Goal: Contribute content

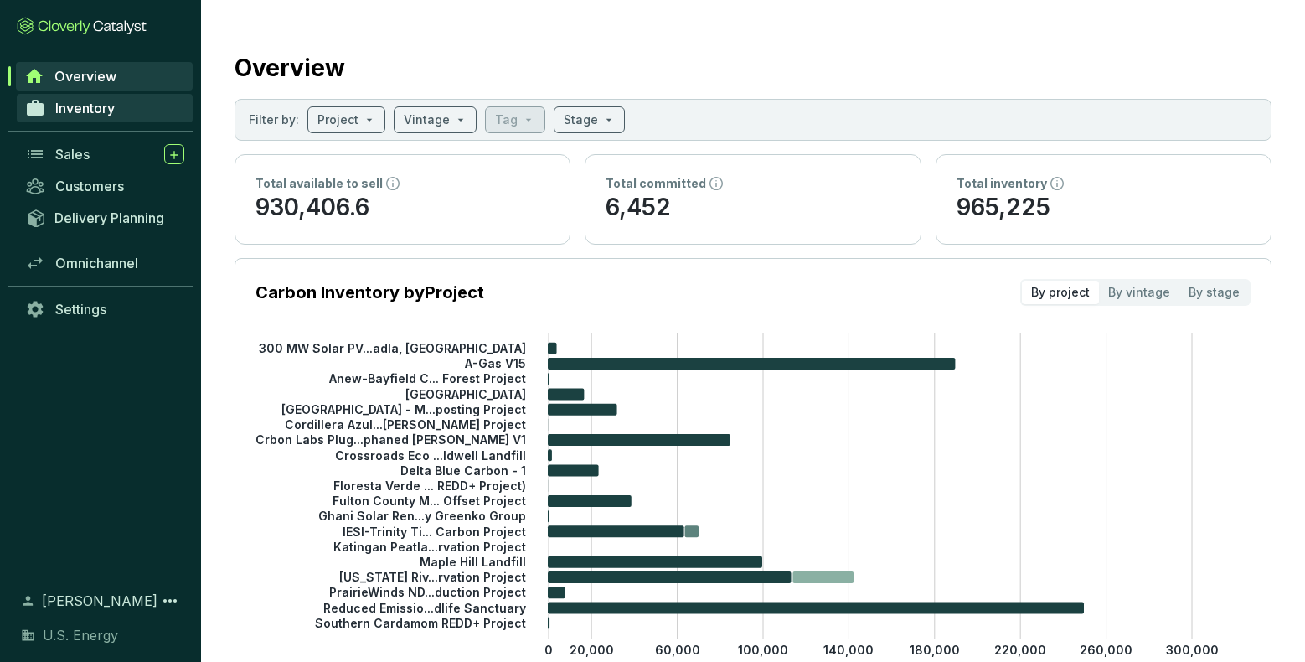
click at [90, 107] on span "Inventory" at bounding box center [84, 108] width 59 height 17
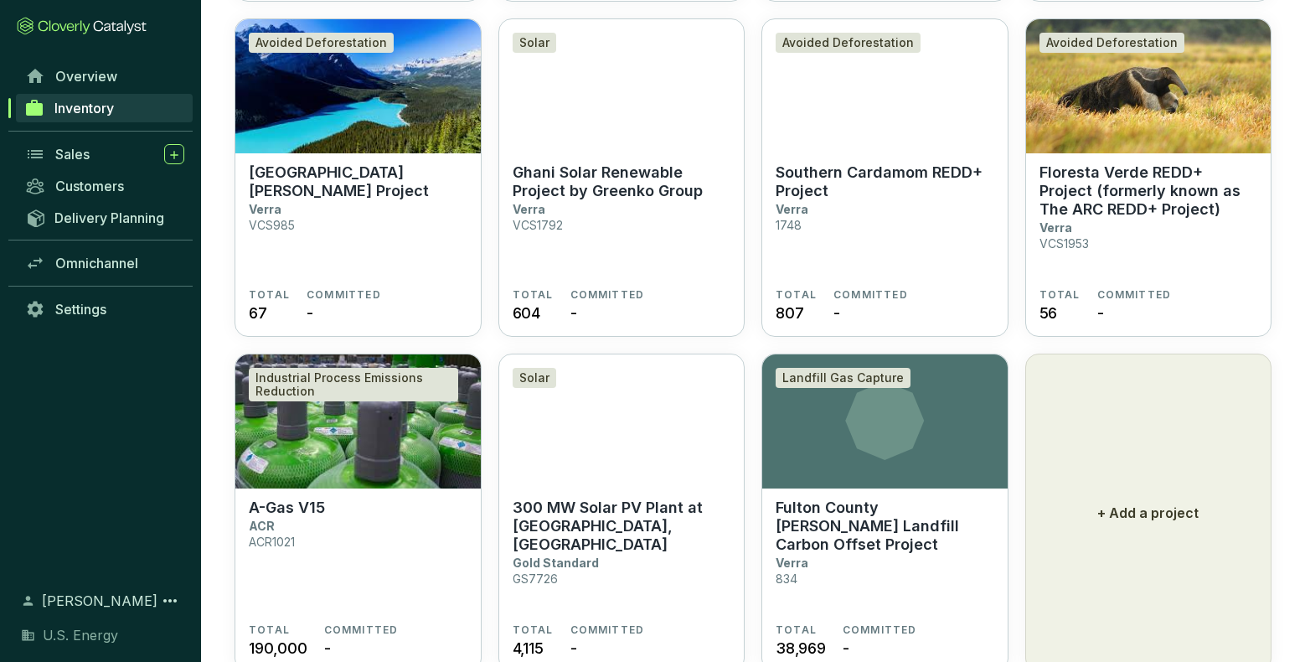
scroll to position [1197, 0]
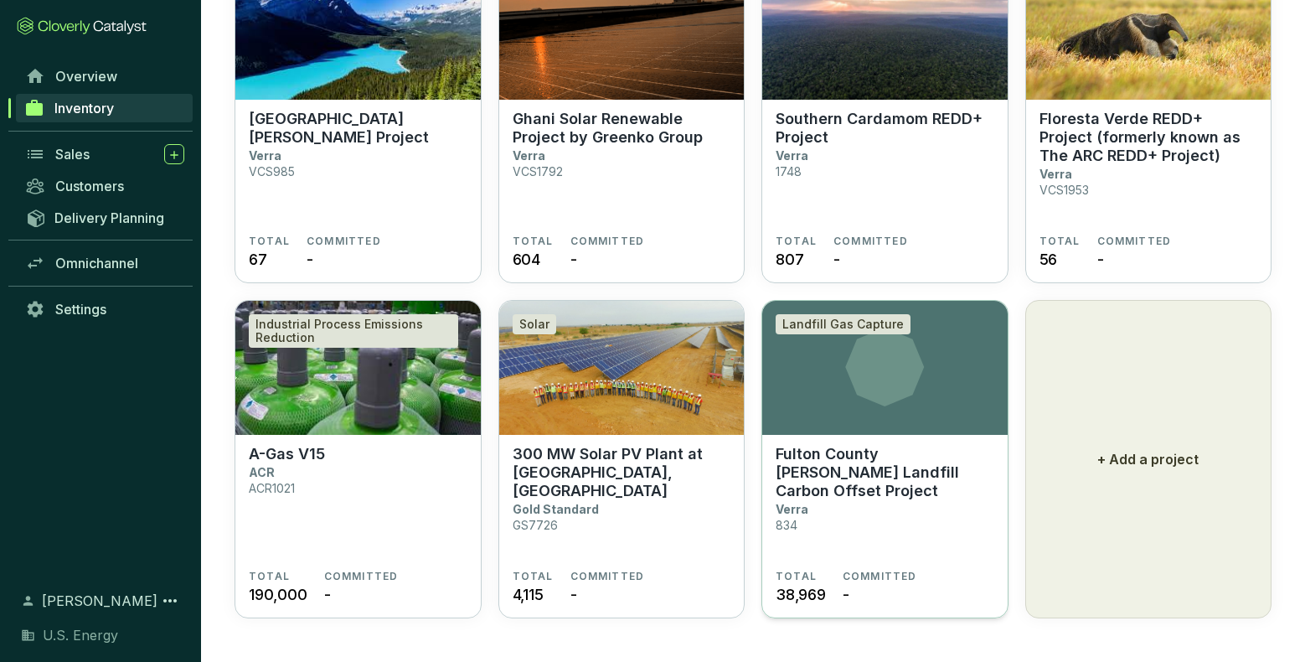
click at [854, 469] on p "Fulton County [PERSON_NAME] Landfill Carbon Offset Project" at bounding box center [885, 472] width 219 height 55
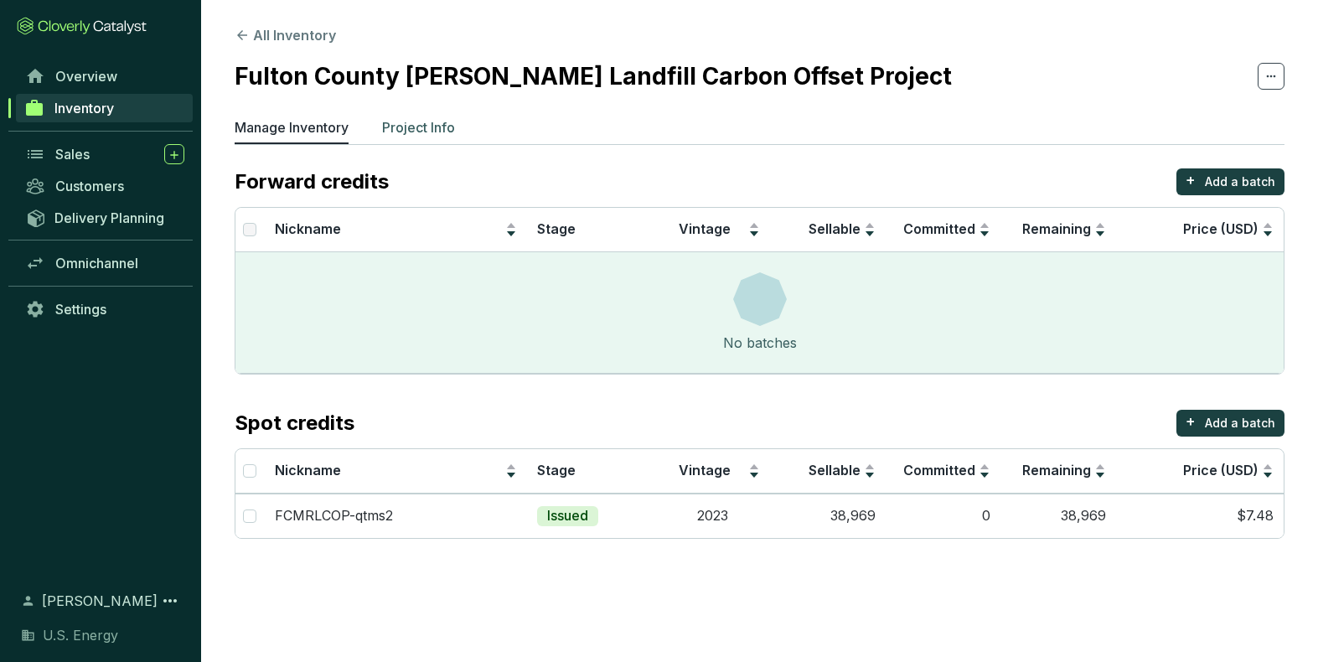
click at [436, 132] on p "Project Info" at bounding box center [418, 127] width 73 height 20
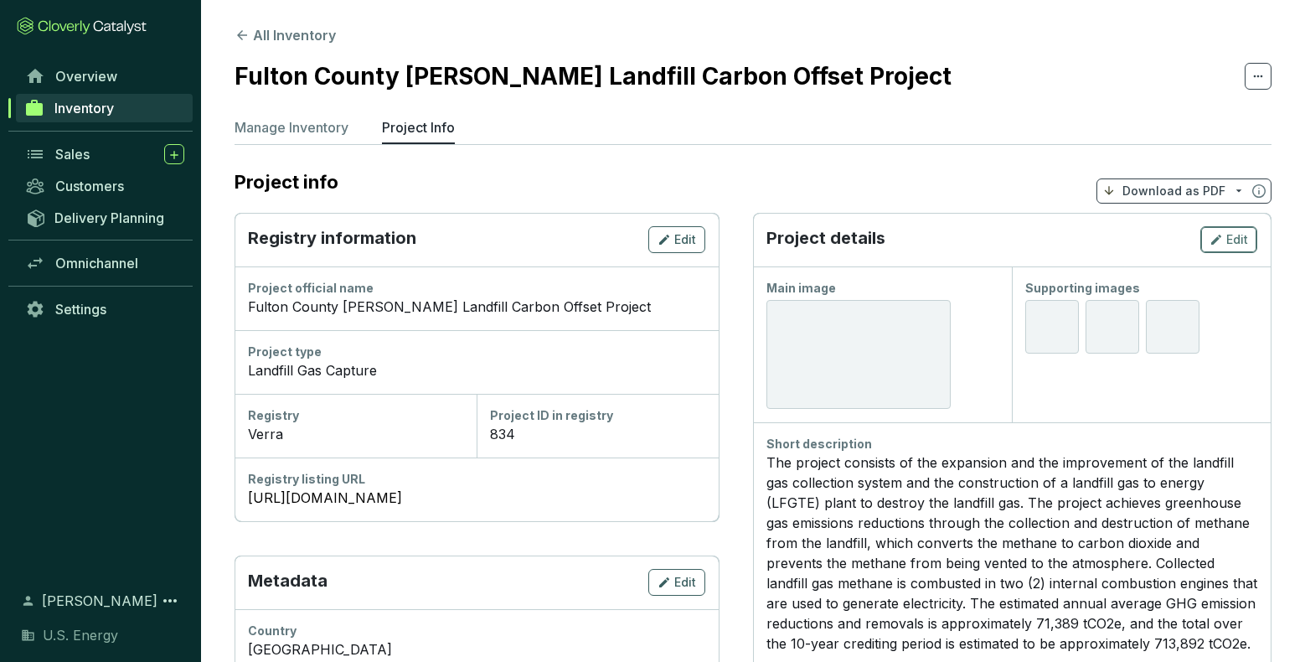
click at [1236, 243] on span "Edit" at bounding box center [1238, 239] width 22 height 17
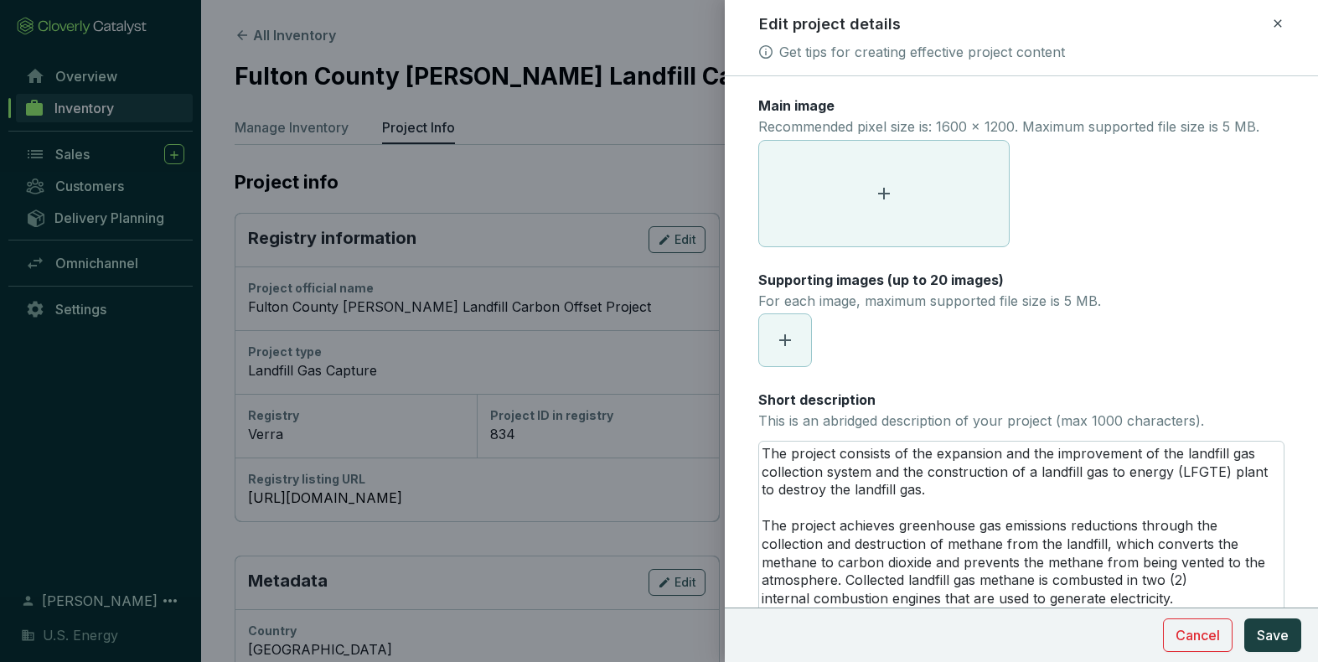
click at [882, 192] on icon at bounding box center [884, 194] width 20 height 20
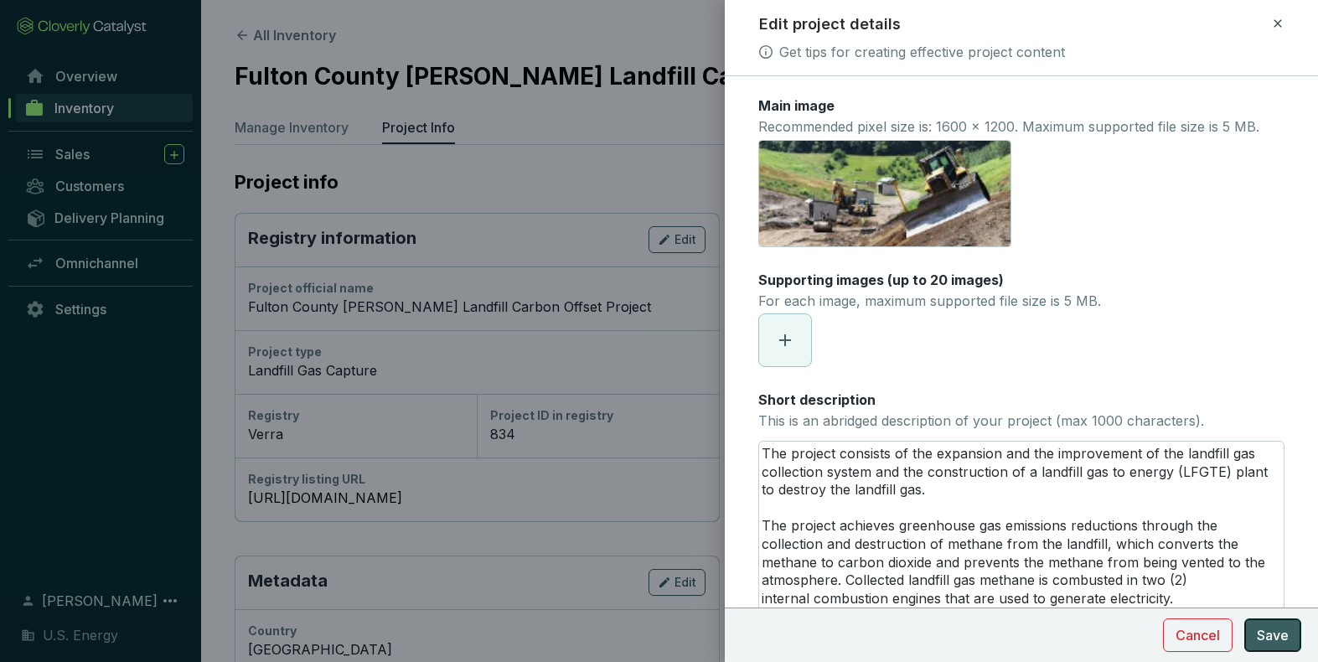
click at [1269, 636] on span "Save" at bounding box center [1273, 635] width 32 height 20
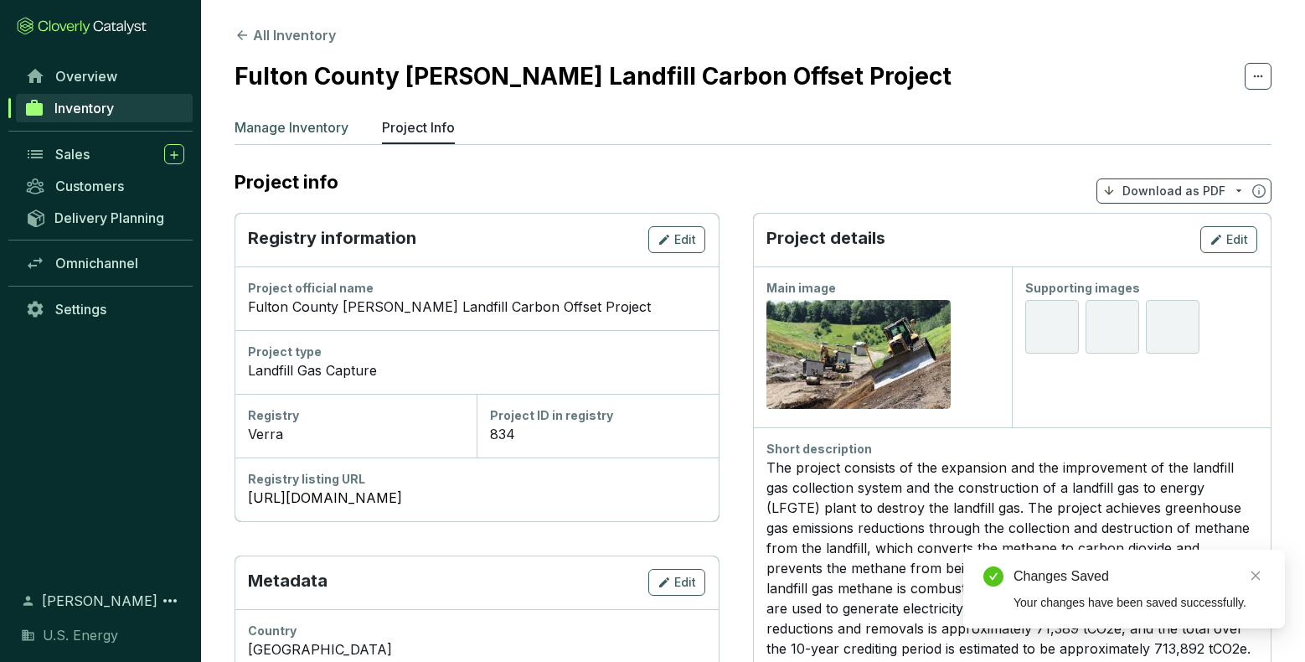
click at [317, 126] on p "Manage Inventory" at bounding box center [292, 127] width 114 height 20
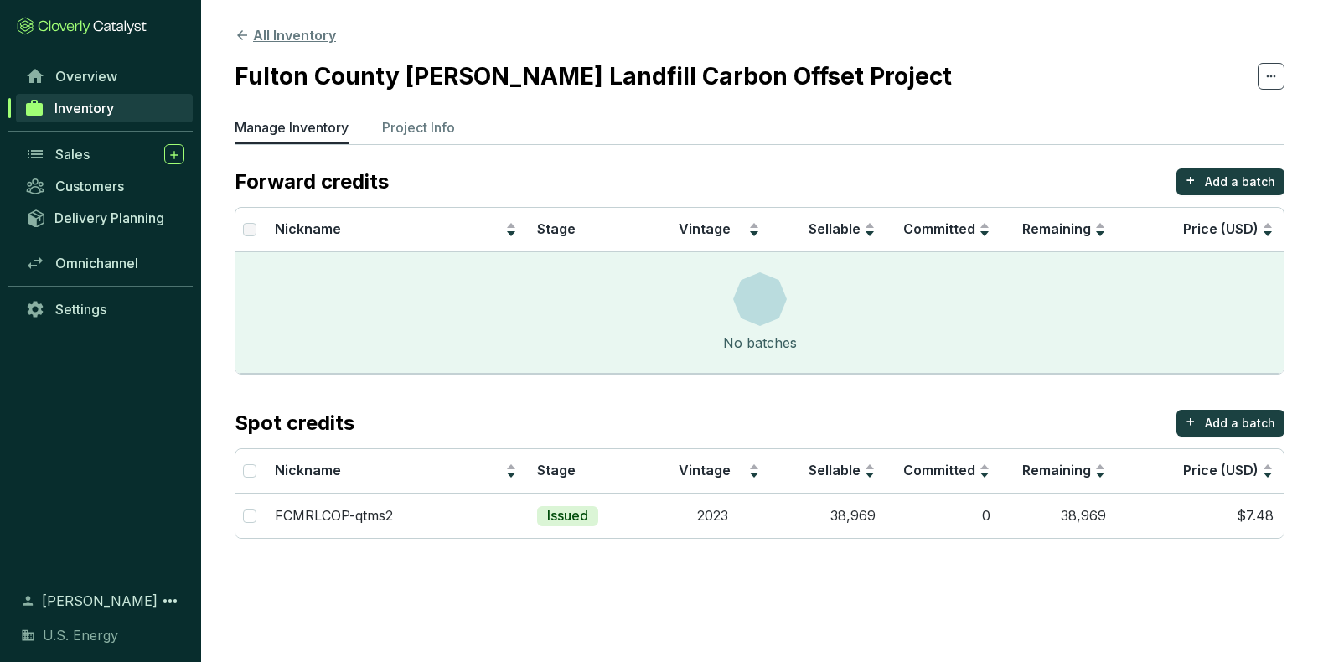
click at [261, 39] on button "All Inventory" at bounding box center [285, 35] width 101 height 20
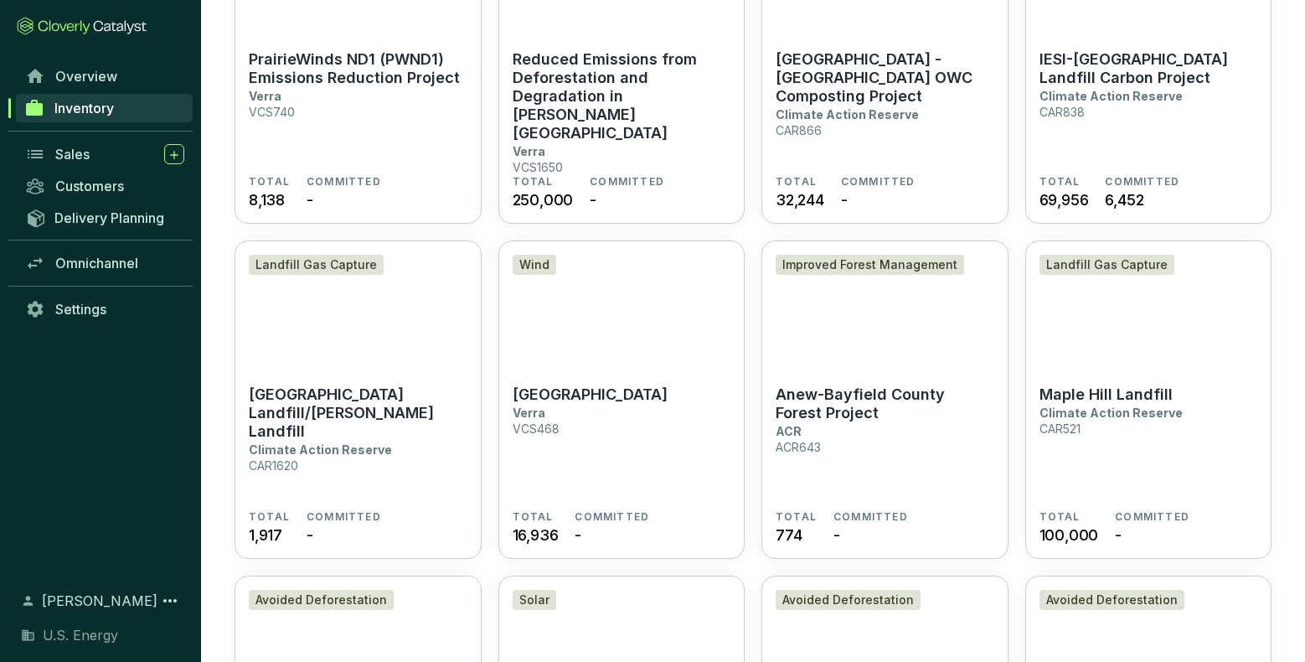
scroll to position [1197, 0]
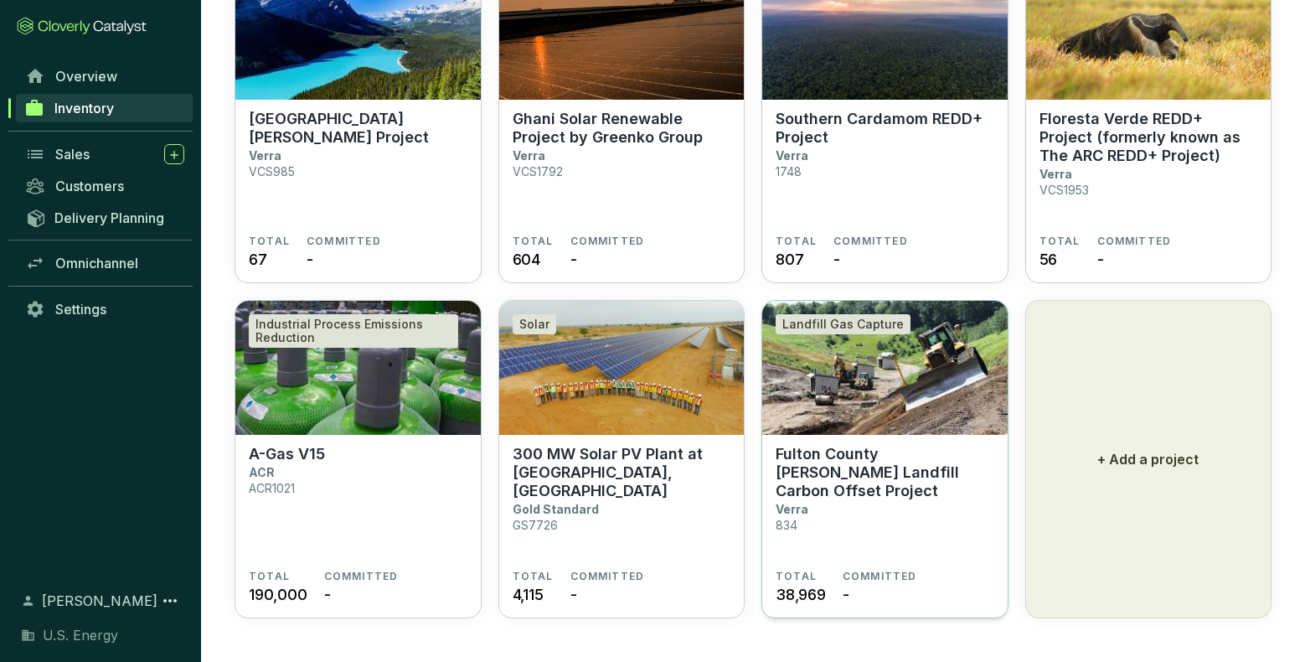
click at [895, 468] on p "Fulton County [PERSON_NAME] Landfill Carbon Offset Project" at bounding box center [885, 472] width 219 height 55
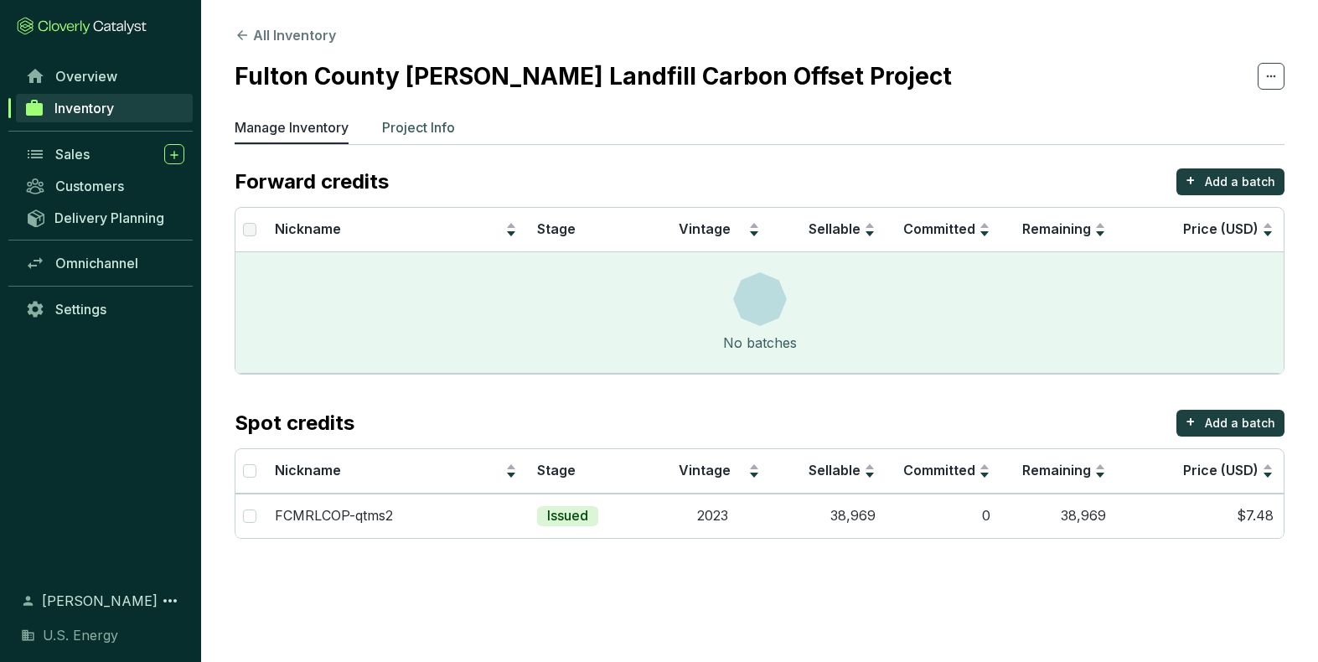
click at [421, 126] on p "Project Info" at bounding box center [418, 127] width 73 height 20
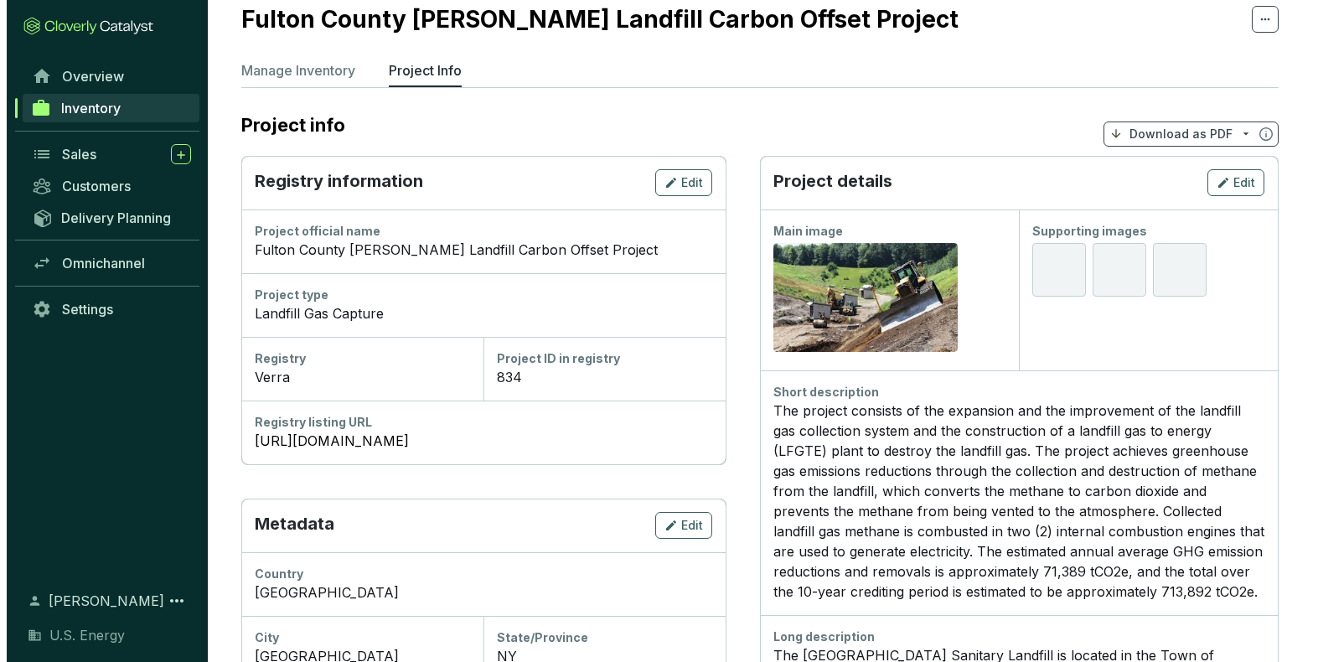
scroll to position [41, 0]
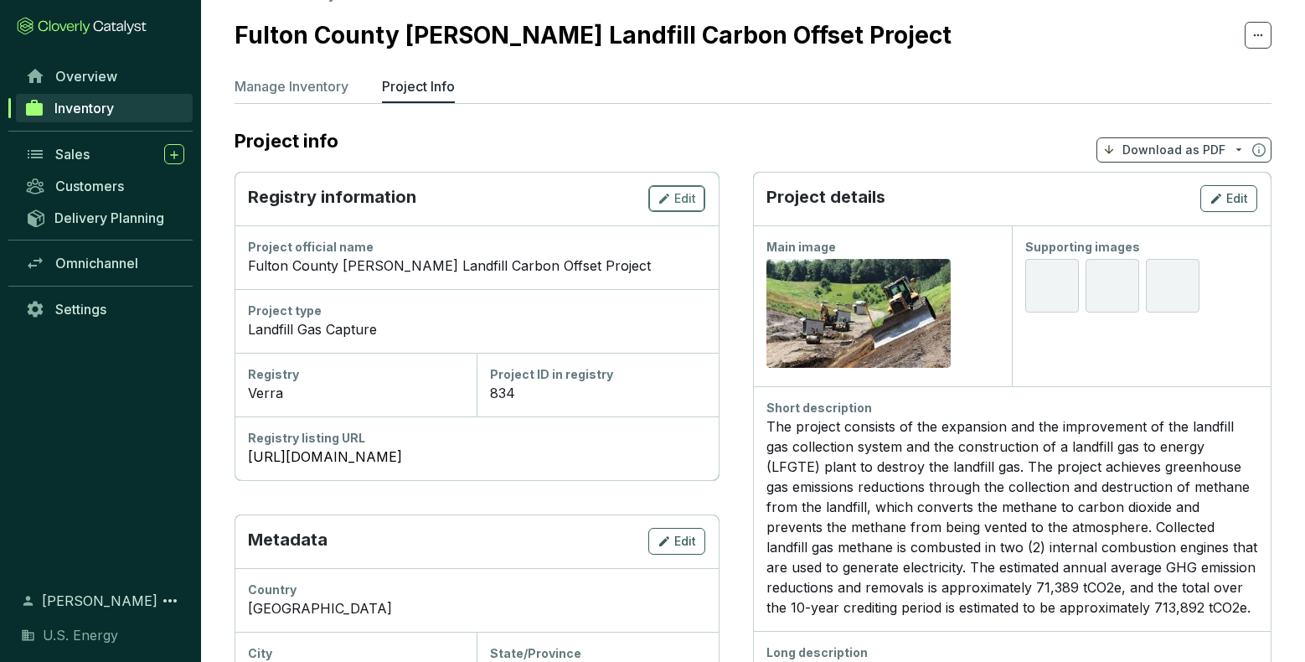
click at [670, 199] on icon "button" at bounding box center [664, 199] width 13 height 20
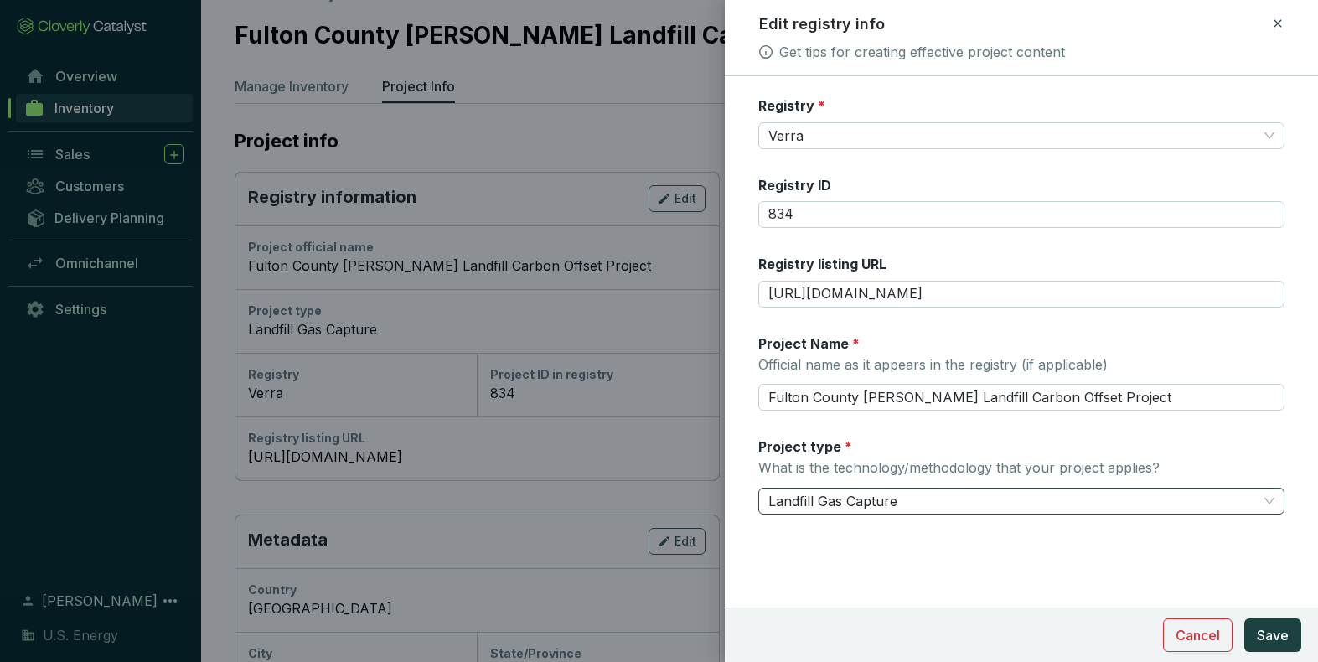
click at [1273, 509] on span "Landfill Gas Capture" at bounding box center [1021, 501] width 506 height 25
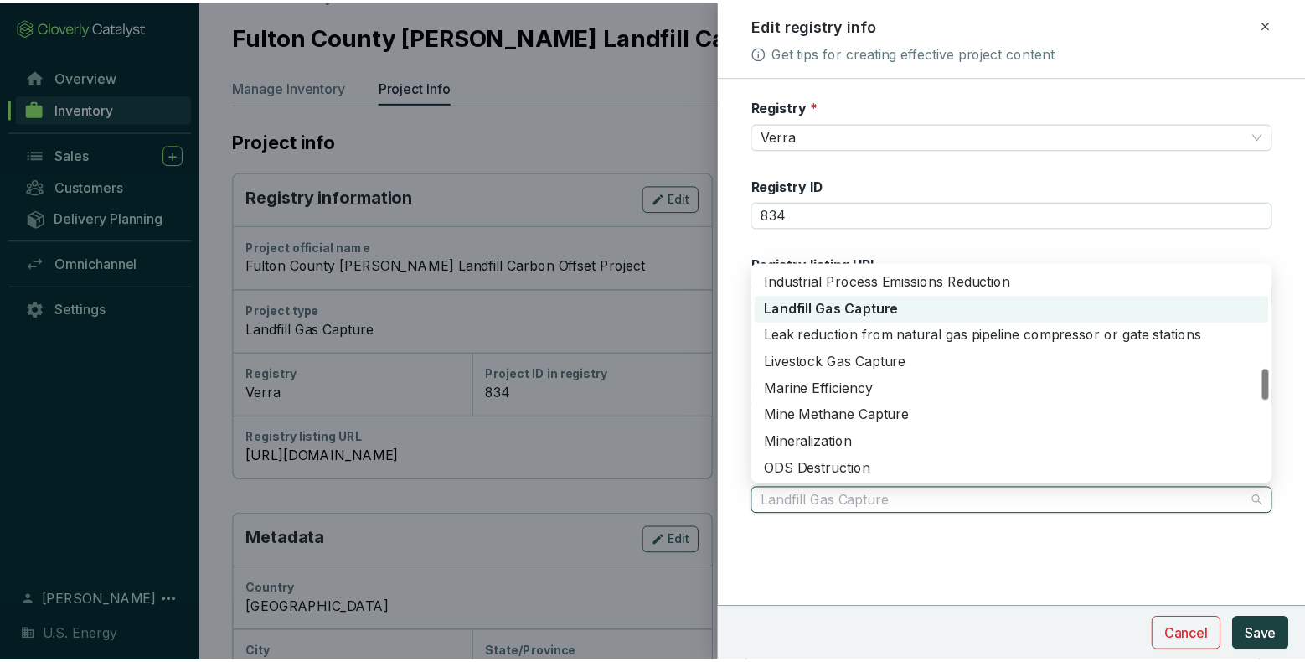
scroll to position [678, 0]
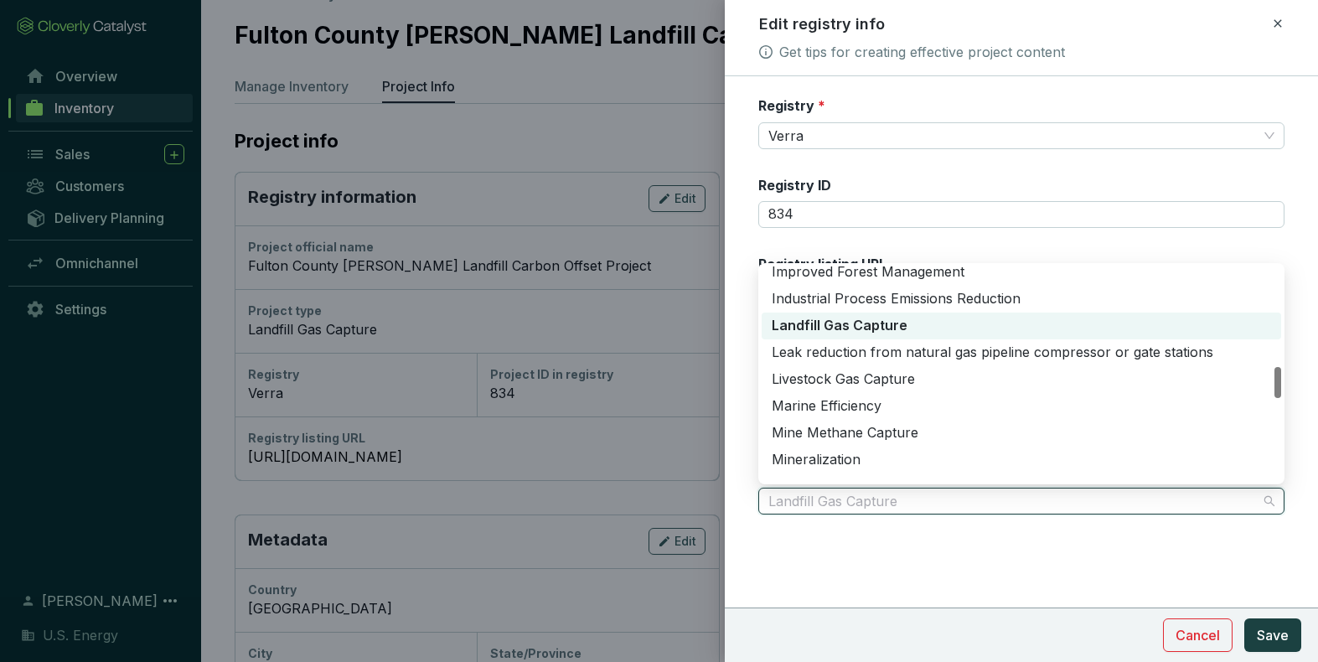
drag, startPoint x: 1278, startPoint y: 364, endPoint x: 1290, endPoint y: 385, distance: 24.0
click at [1290, 385] on body "All Inventory Fulton County Mudd Rd Landfill Carbon Offset Project Manage Inven…" at bounding box center [652, 604] width 1305 height 1290
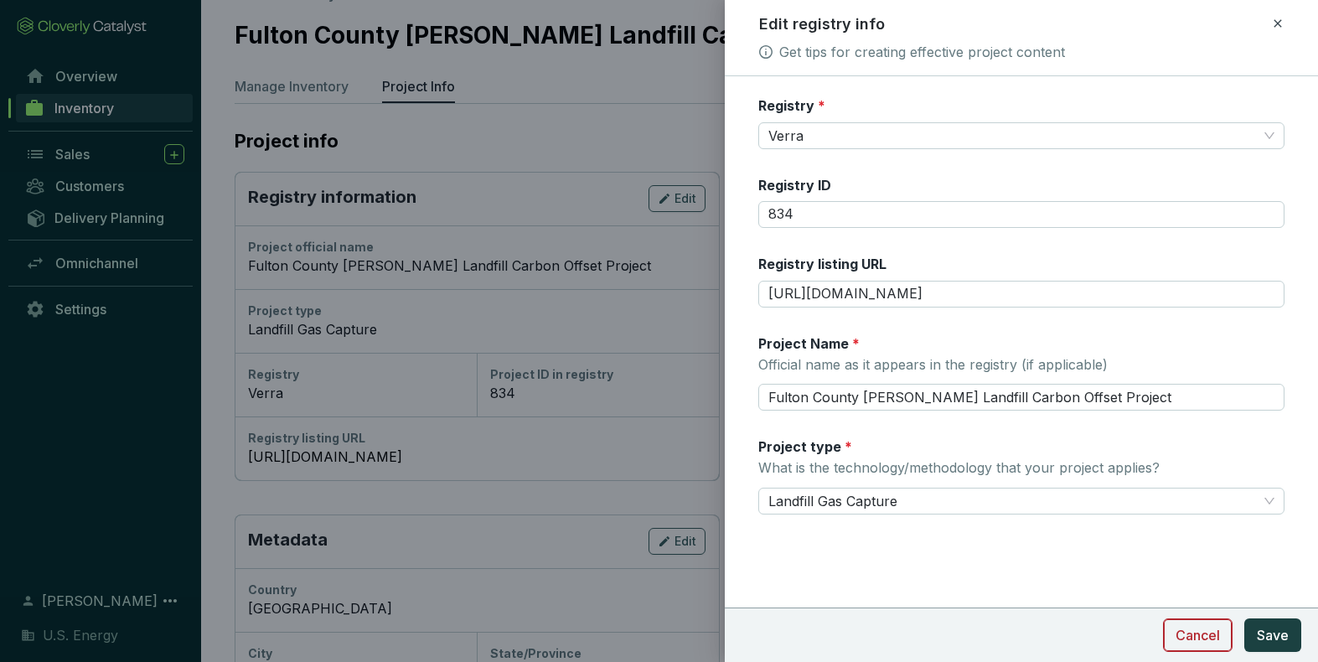
click at [1188, 633] on span "Cancel" at bounding box center [1198, 635] width 44 height 20
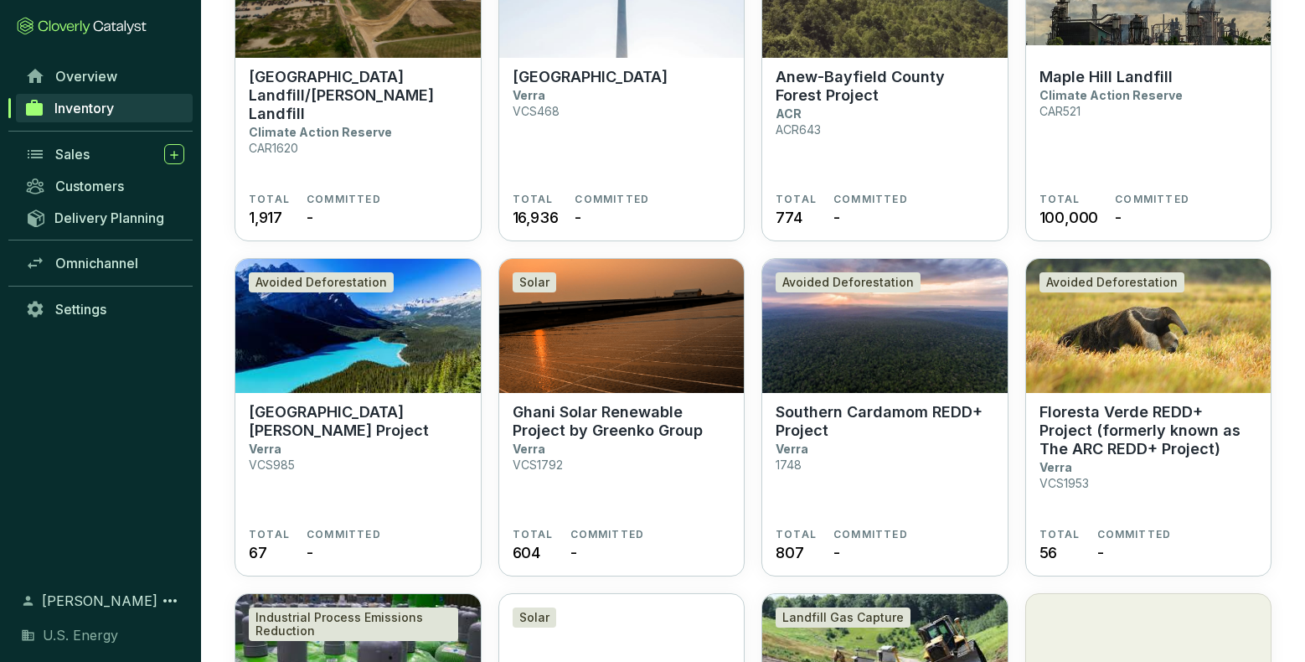
scroll to position [922, 0]
